Goal: Transaction & Acquisition: Purchase product/service

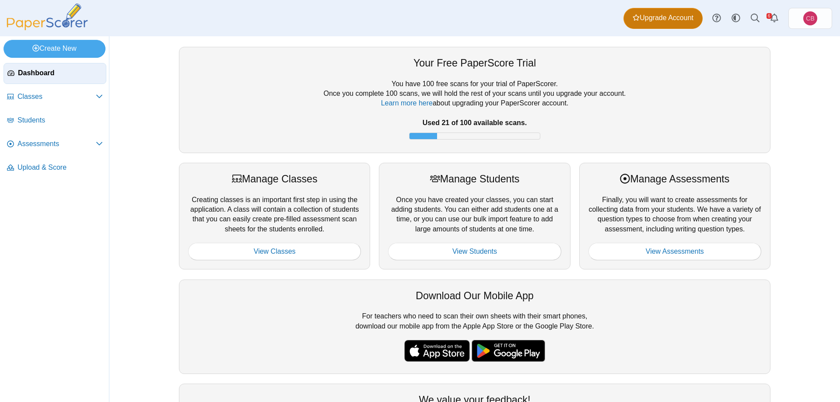
click at [665, 18] on span "Upgrade Account" at bounding box center [662, 18] width 61 height 10
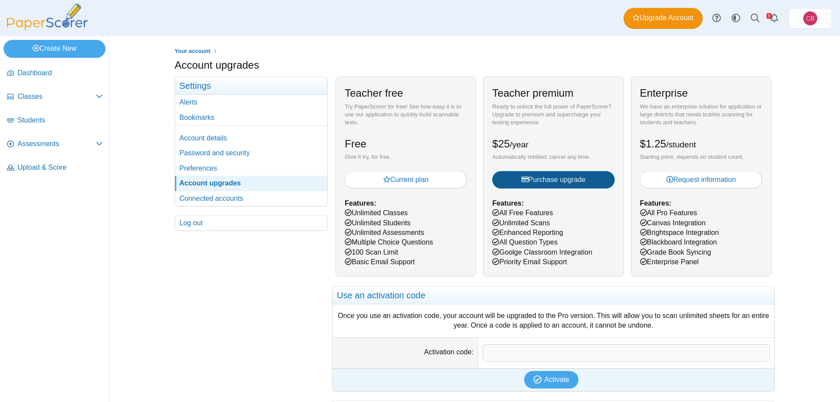
click at [534, 179] on span "Purchase upgrade" at bounding box center [553, 179] width 64 height 7
